Goal: Check status: Check status

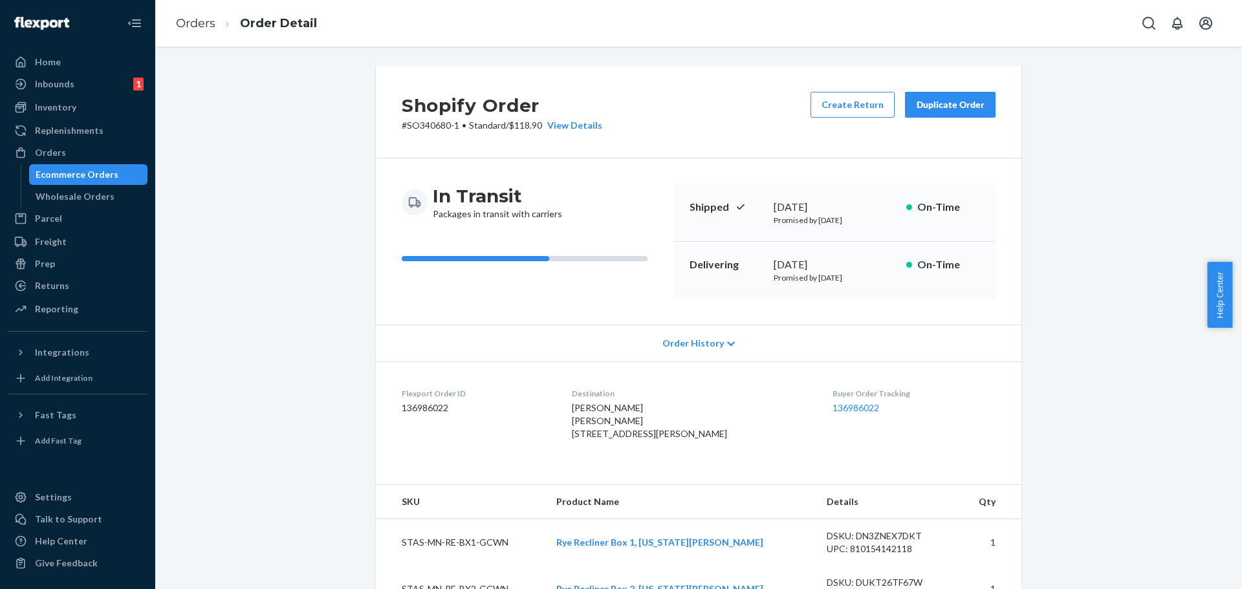
scroll to position [259, 0]
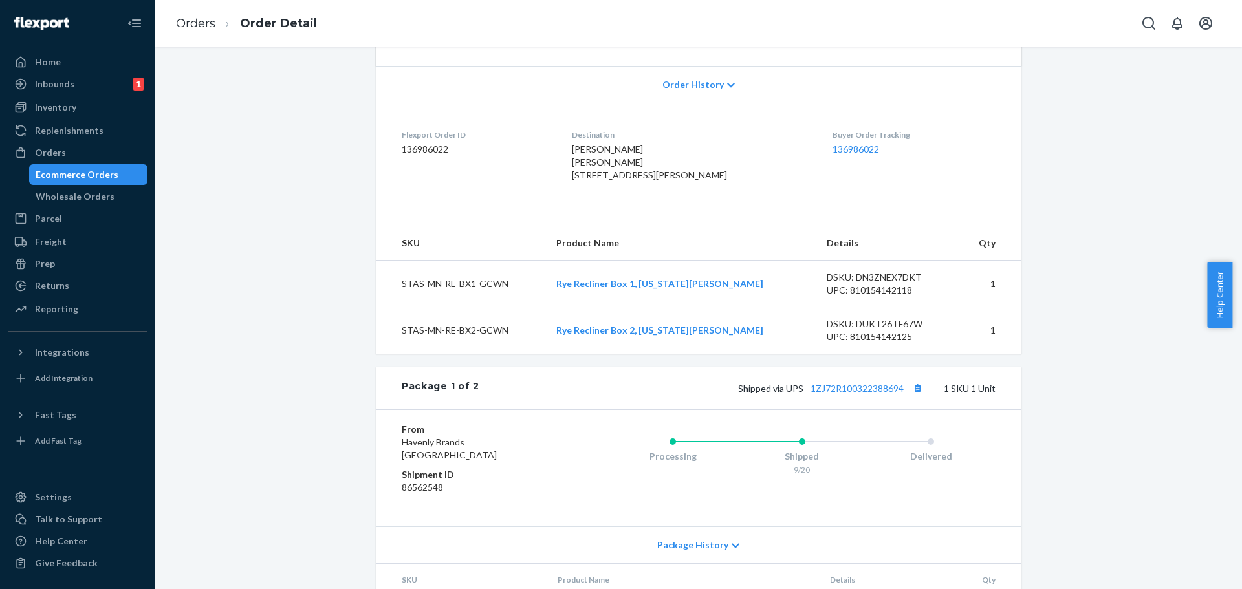
click at [273, 228] on div "Shopify Order # SO340680-1 • Standard / $118.90 View Details Create Return Dupl…" at bounding box center [699, 377] width 1068 height 1141
click at [76, 151] on div "Orders" at bounding box center [77, 153] width 137 height 18
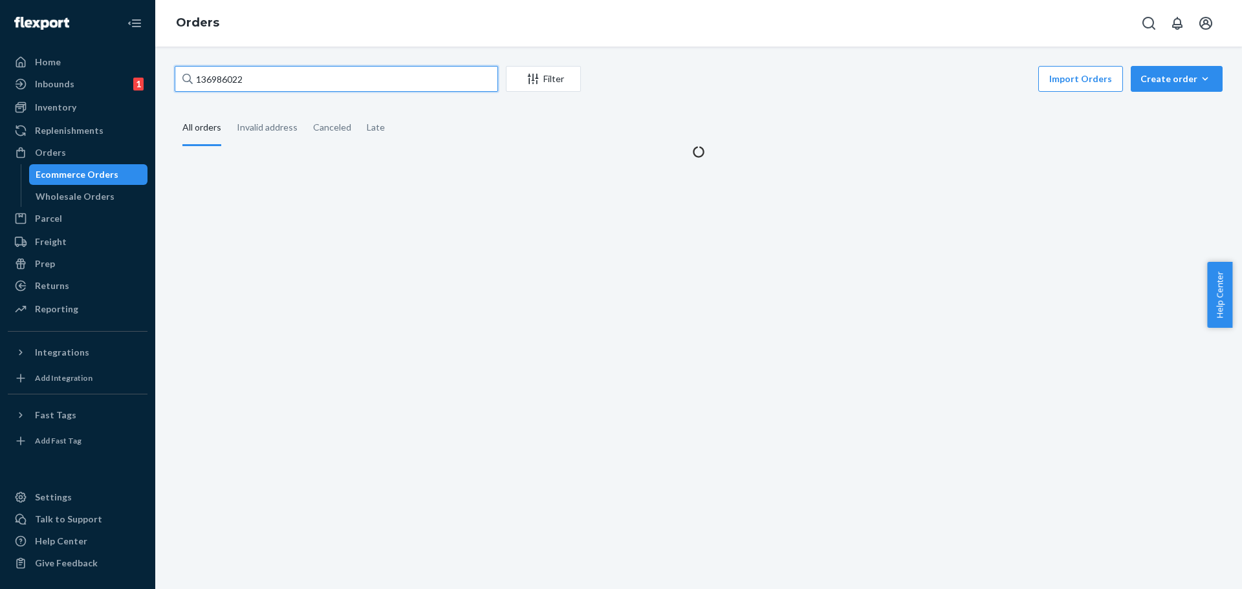
click at [244, 82] on input "136986022" at bounding box center [337, 79] width 324 height 26
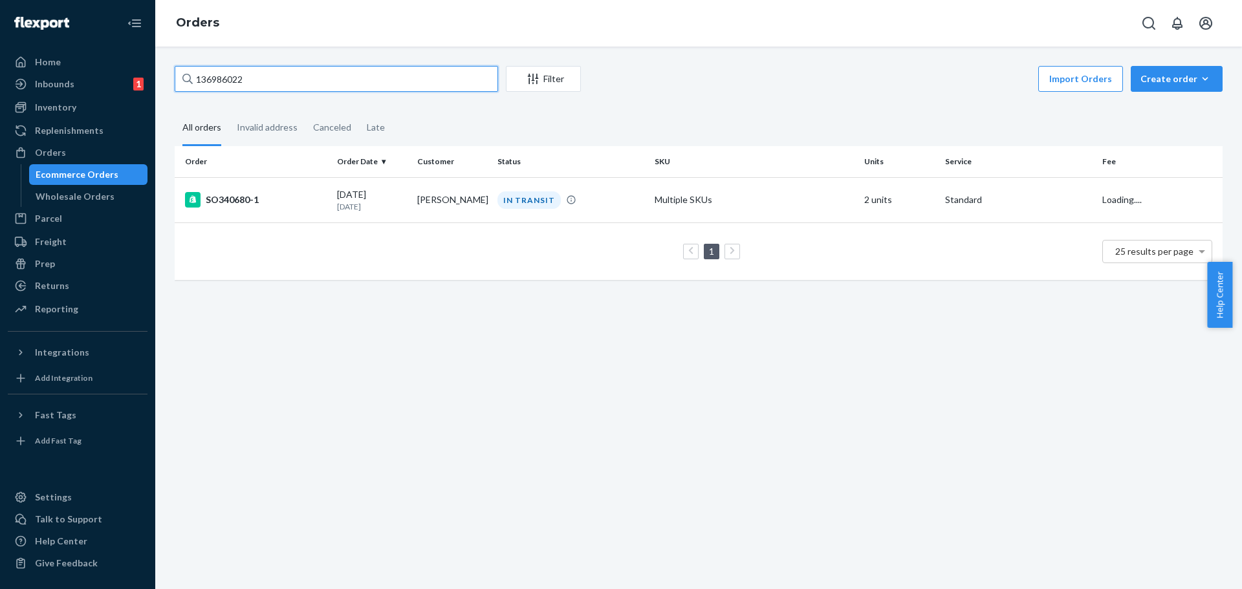
click at [244, 82] on input "136986022" at bounding box center [337, 79] width 324 height 26
paste input "47238"
type input "136947238"
click at [513, 198] on div "IN TRANSIT" at bounding box center [529, 200] width 63 height 17
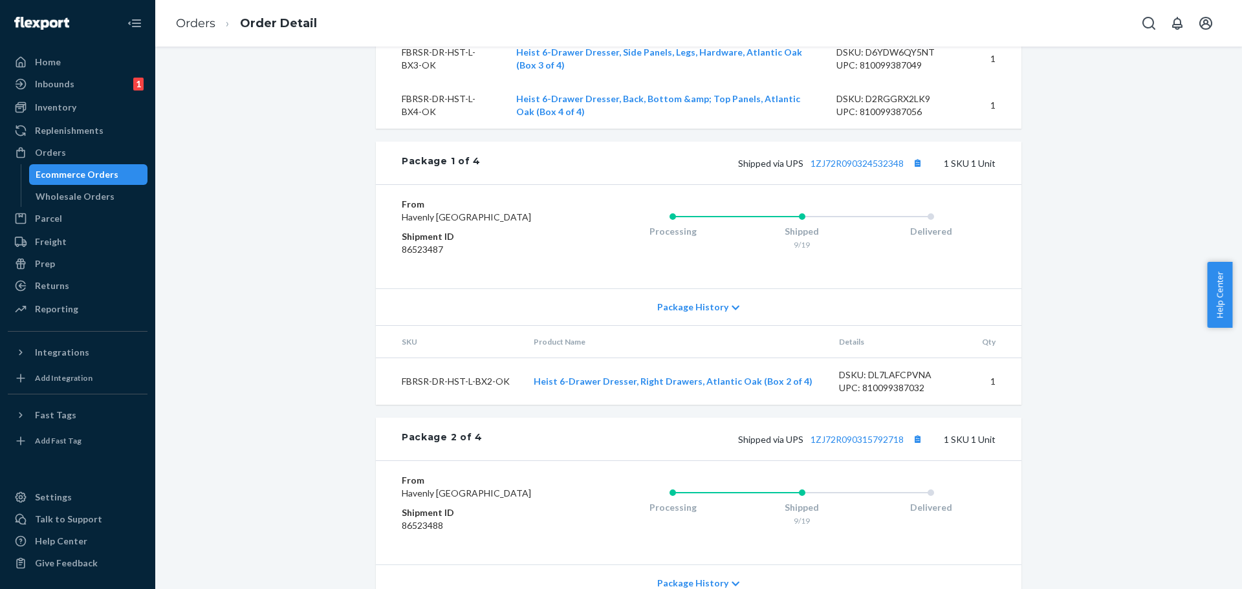
scroll to position [582, 0]
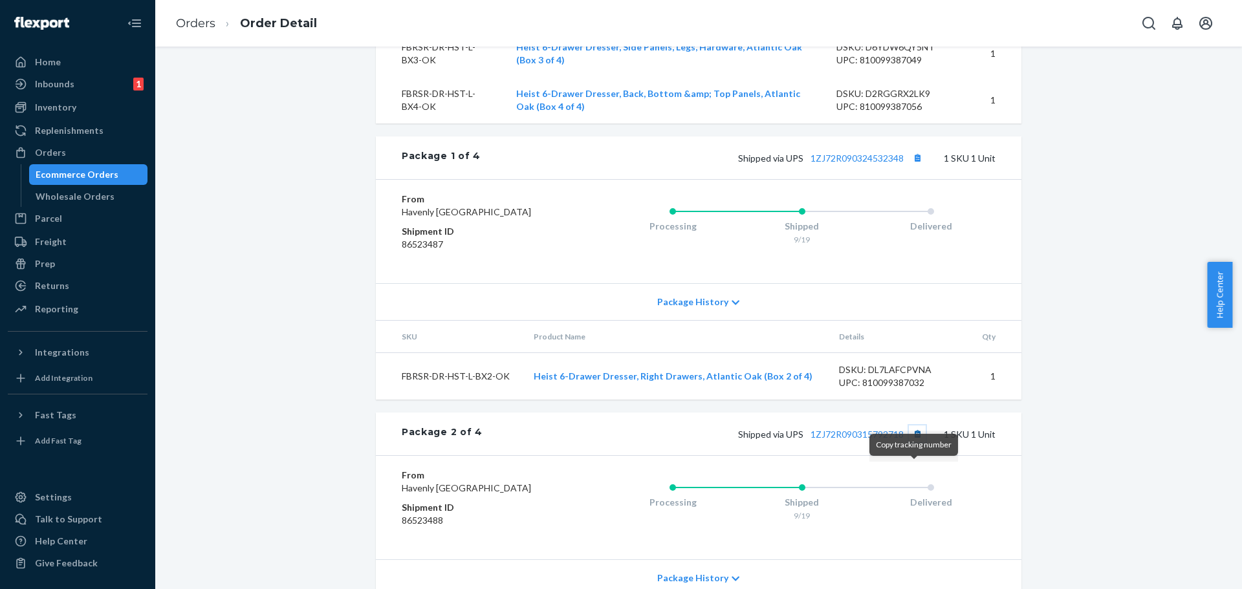
click at [912, 443] on button "Copy tracking number" at bounding box center [917, 434] width 17 height 17
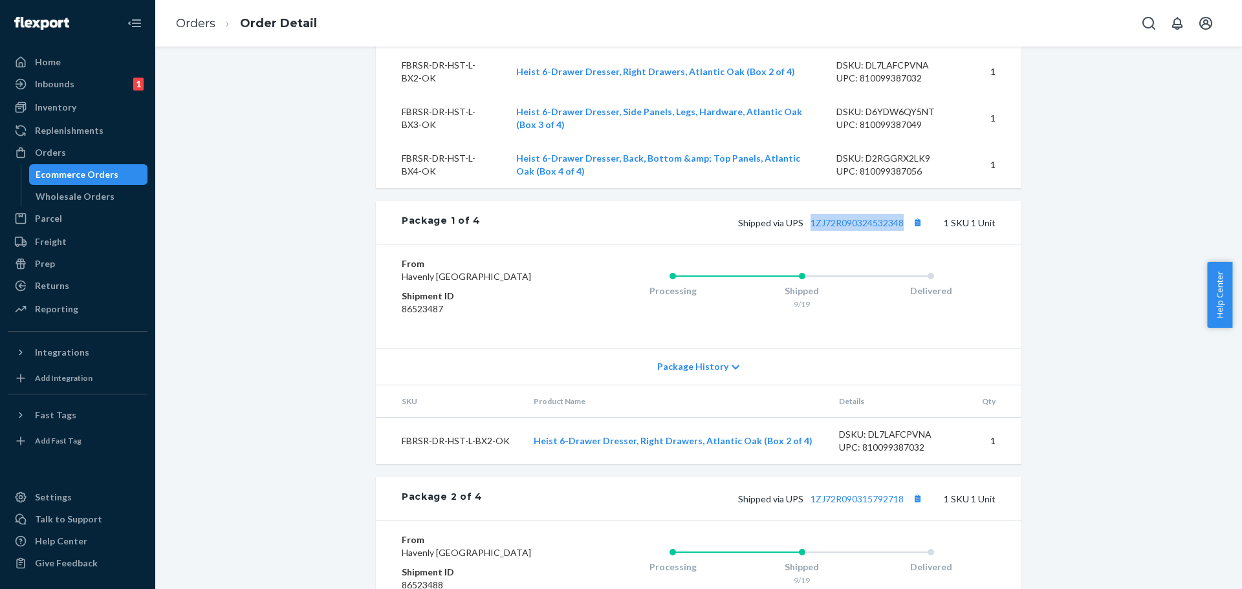
copy link "1ZJ72R090324532348"
drag, startPoint x: 903, startPoint y: 249, endPoint x: 804, endPoint y: 254, distance: 99.1
click at [804, 228] on span "Shipped via UPS 1ZJ72R090324532348" at bounding box center [832, 222] width 188 height 11
click at [870, 228] on link "1ZJ72R090324532348" at bounding box center [857, 222] width 93 height 11
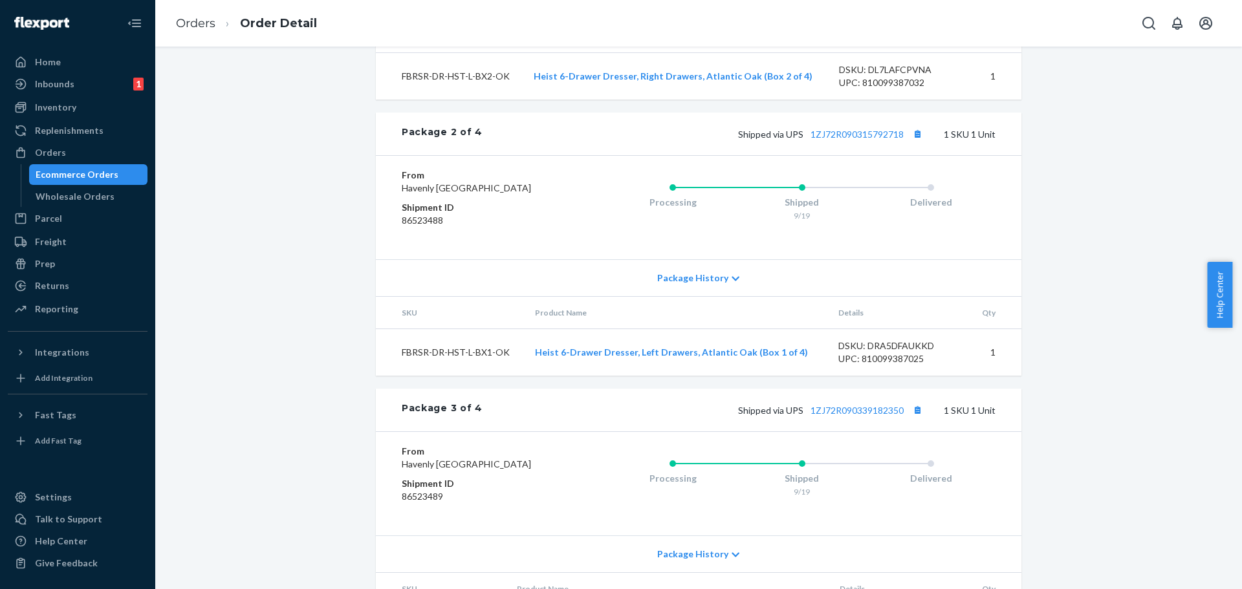
scroll to position [906, 0]
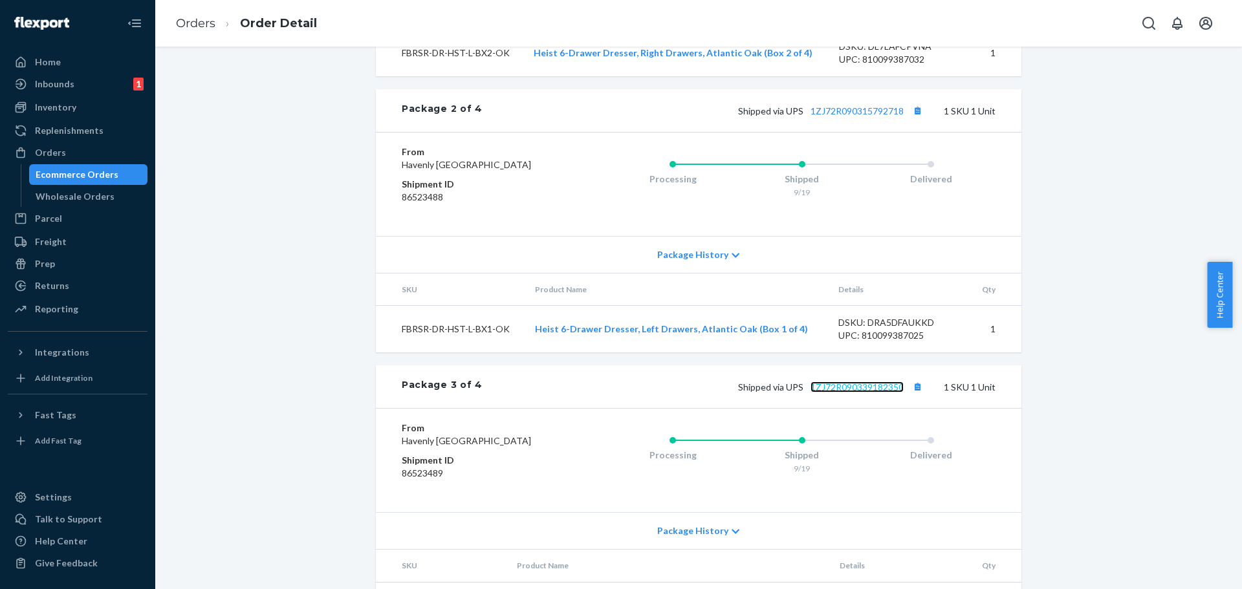
click at [883, 393] on link "1ZJ72R090339182350" at bounding box center [857, 387] width 93 height 11
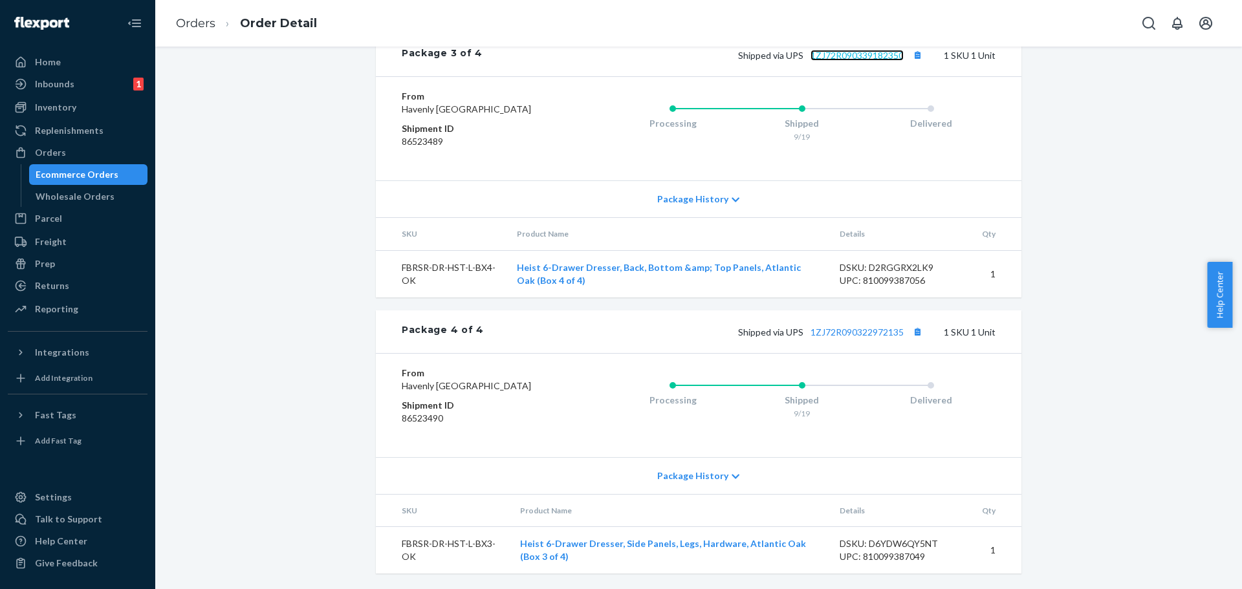
scroll to position [1315, 0]
click at [891, 327] on link "1ZJ72R090322972135" at bounding box center [857, 332] width 93 height 11
click at [95, 153] on div "Orders" at bounding box center [77, 153] width 137 height 18
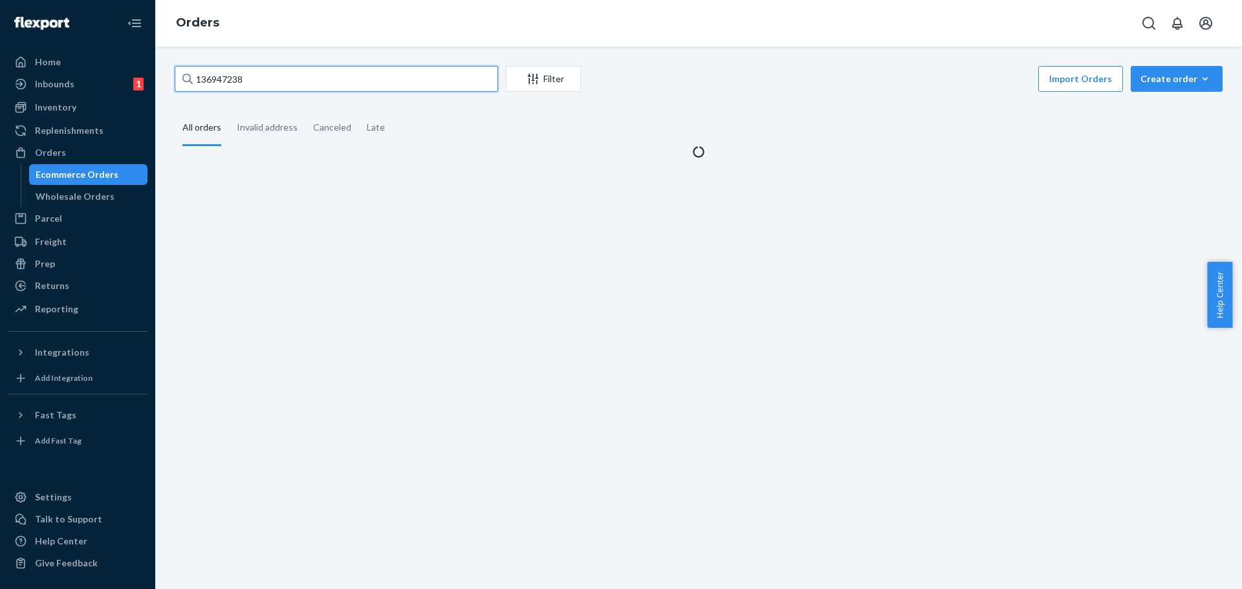
click at [227, 81] on input "136947238" at bounding box center [337, 79] width 324 height 26
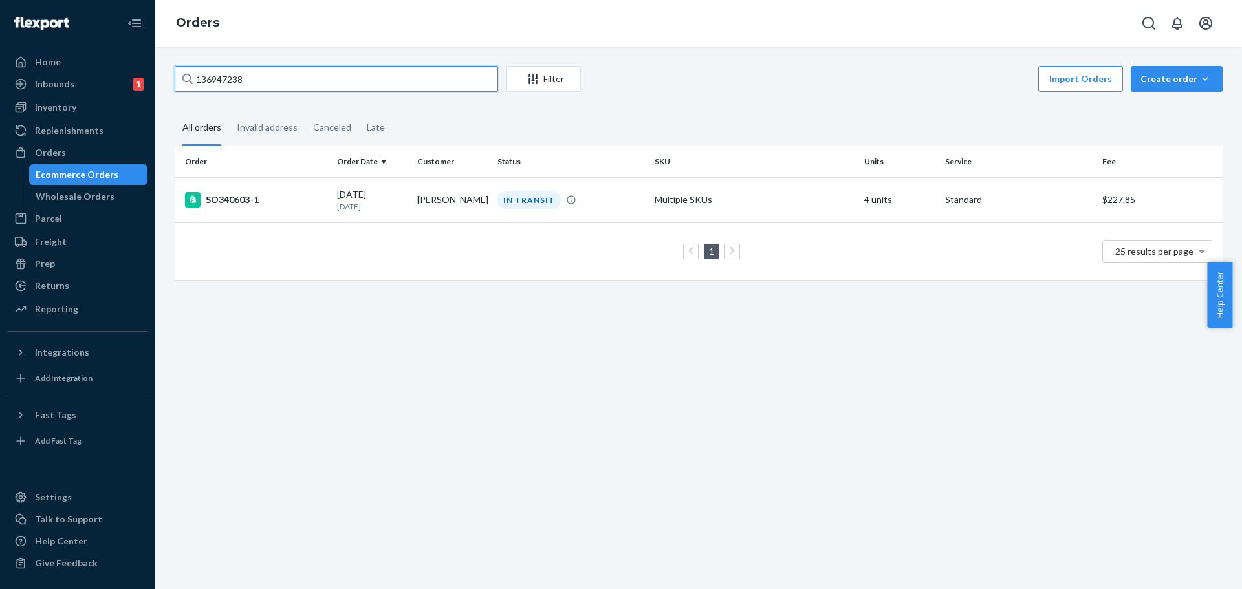
paste input "602583"
type input "136602583"
click at [1097, 196] on td "$82.78" at bounding box center [1160, 199] width 126 height 45
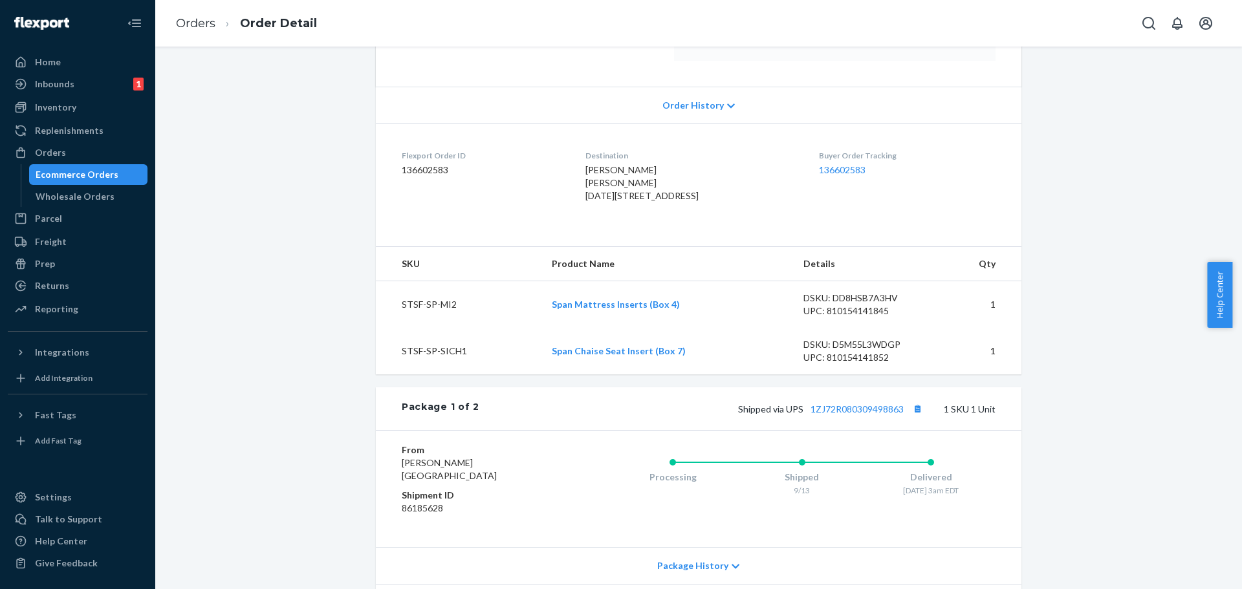
scroll to position [259, 0]
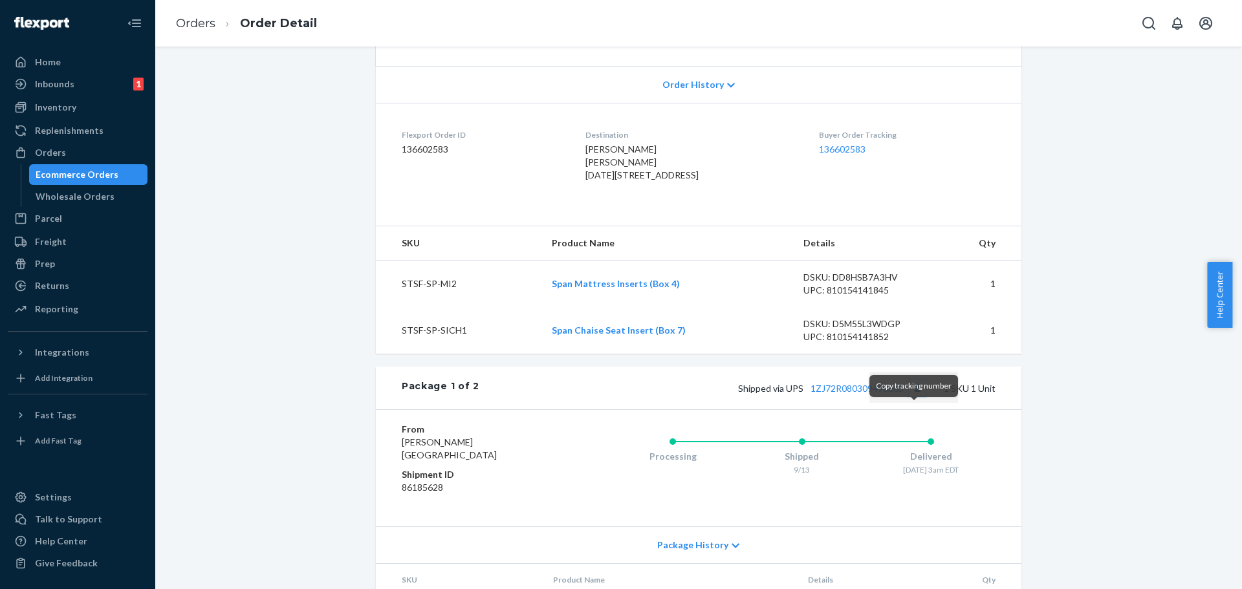
click at [915, 397] on button "Copy tracking number" at bounding box center [917, 388] width 17 height 17
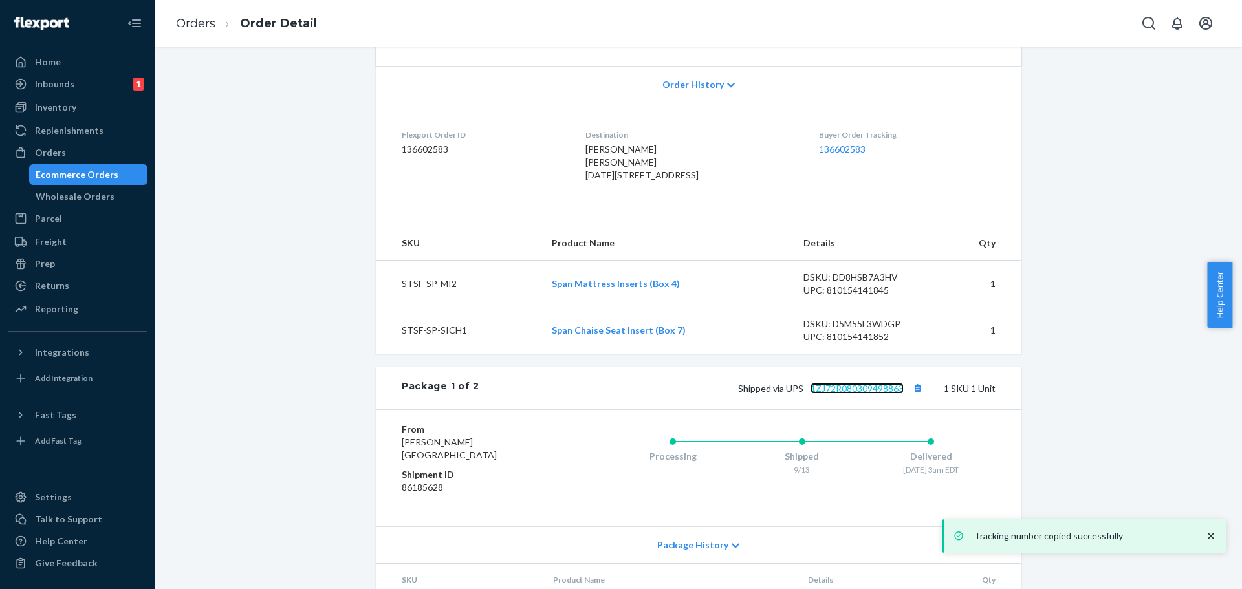
click at [889, 394] on link "1ZJ72R080309498863" at bounding box center [857, 388] width 93 height 11
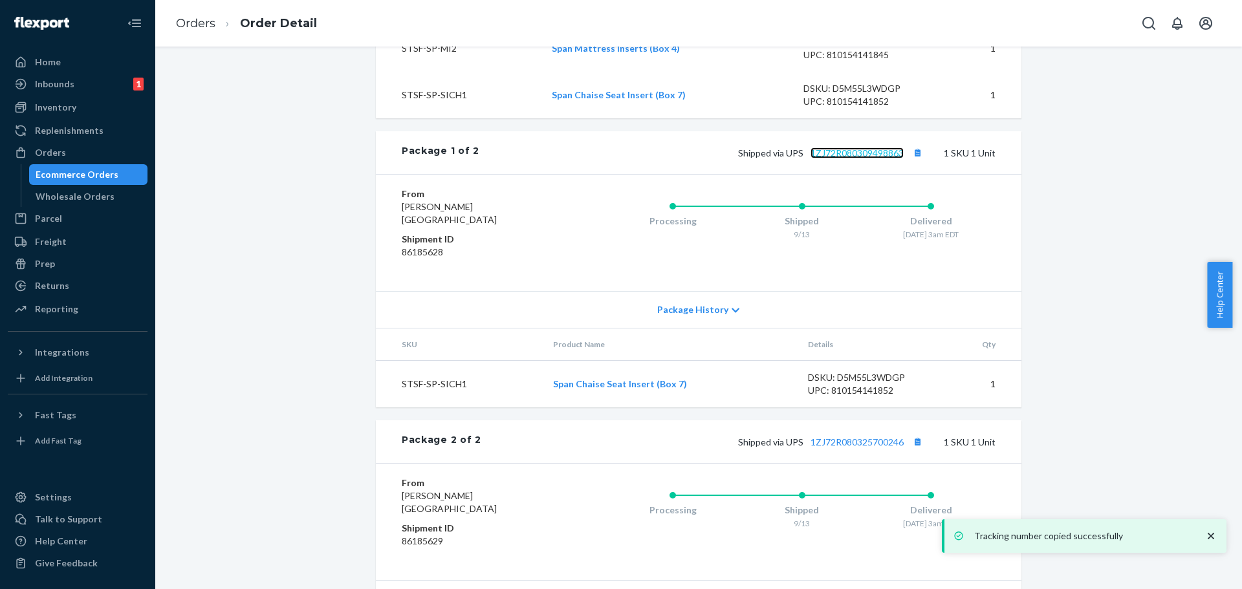
scroll to position [518, 0]
